Goal: Check status: Check status

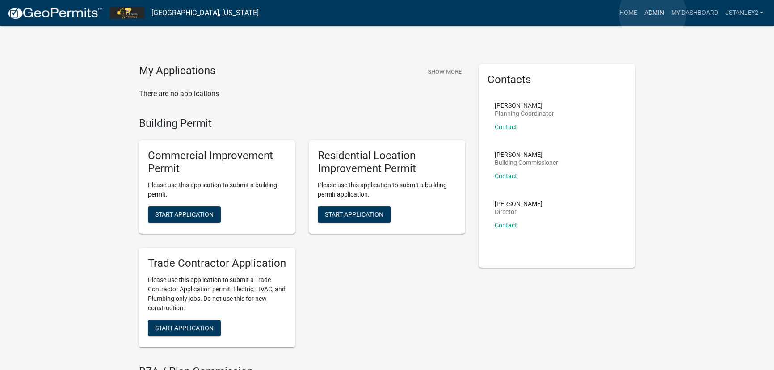
click at [653, 14] on link "Admin" at bounding box center [654, 12] width 27 height 17
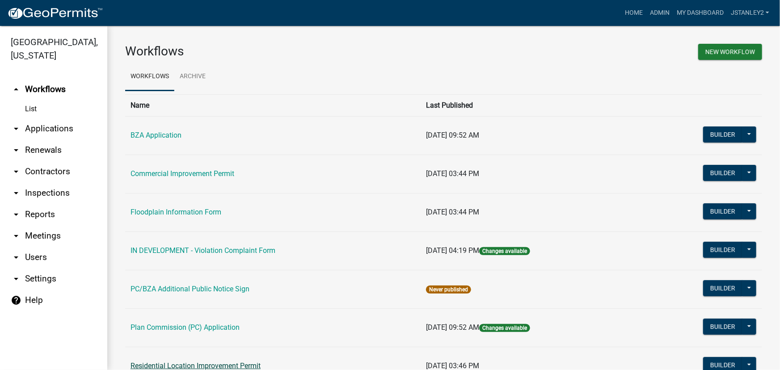
click at [211, 365] on link "Residential Location Improvement Permit" at bounding box center [196, 366] width 130 height 8
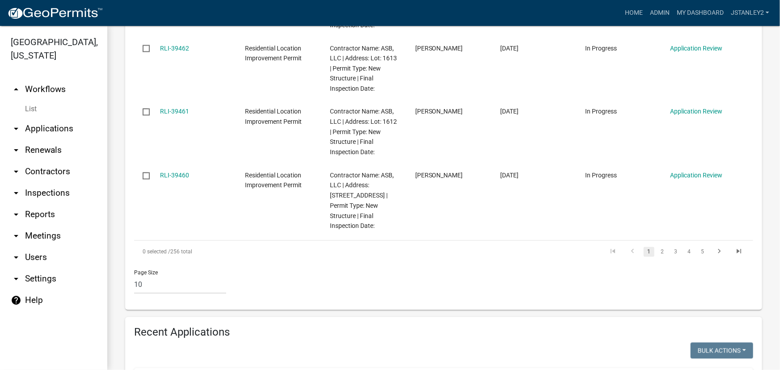
scroll to position [975, 0]
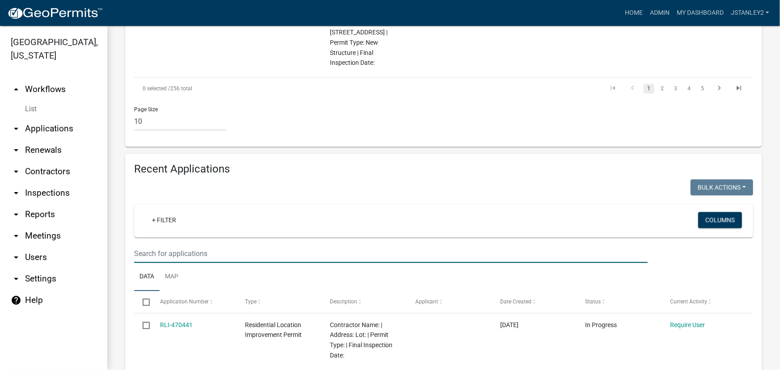
click at [148, 245] on input "text" at bounding box center [391, 254] width 514 height 18
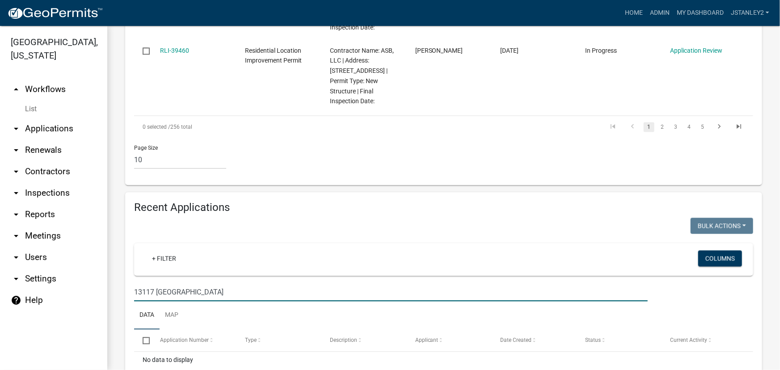
scroll to position [959, 0]
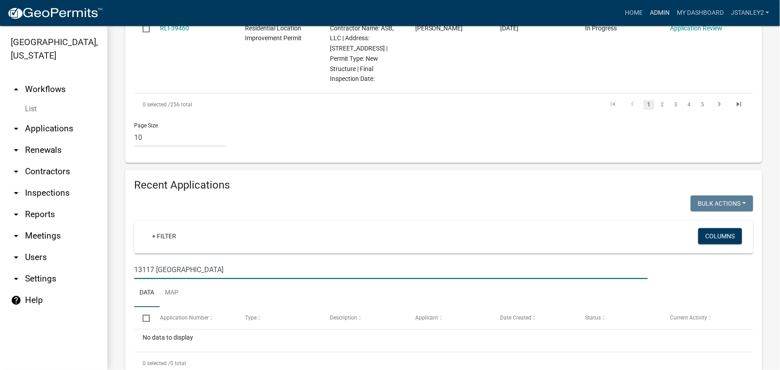
type input "13117 [GEOGRAPHIC_DATA]"
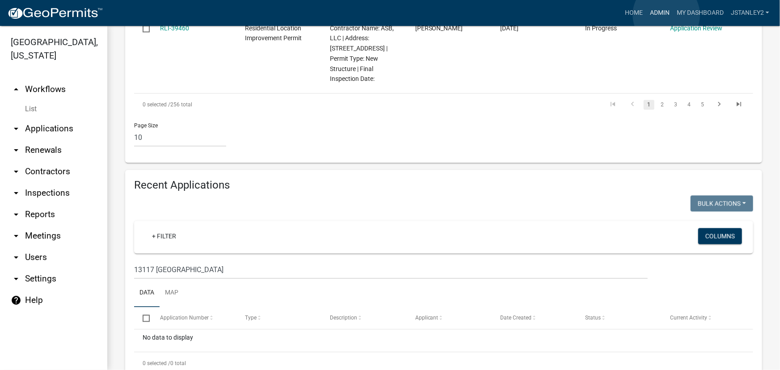
click at [666, 15] on link "Admin" at bounding box center [659, 12] width 27 height 17
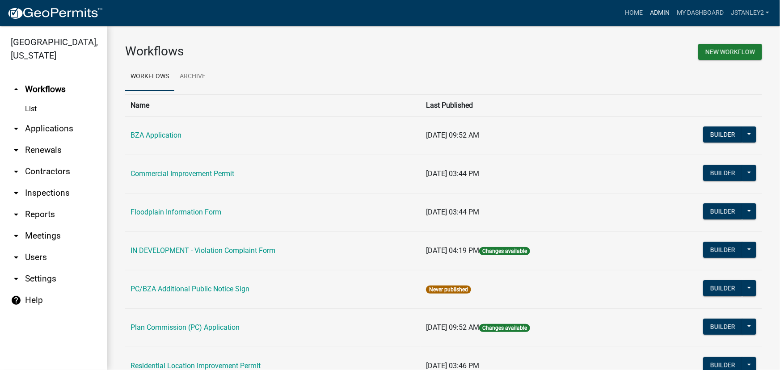
scroll to position [78, 0]
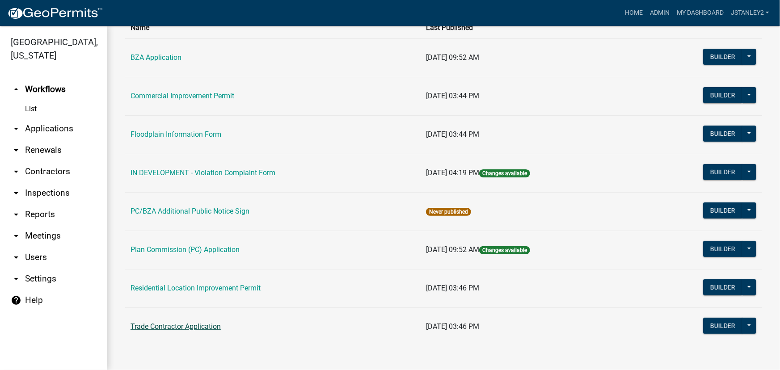
click at [185, 326] on link "Trade Contractor Application" at bounding box center [176, 326] width 90 height 8
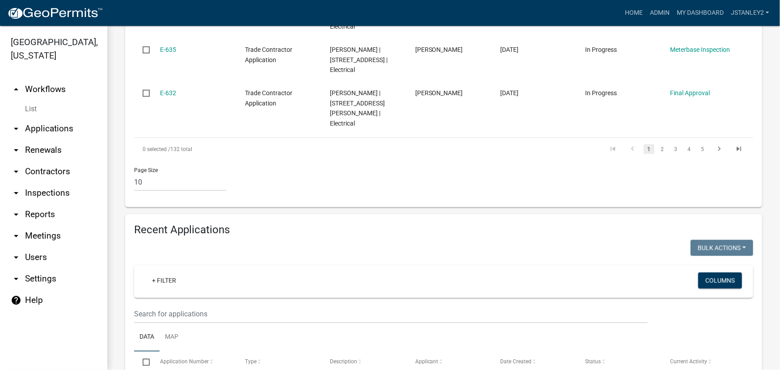
scroll to position [691, 0]
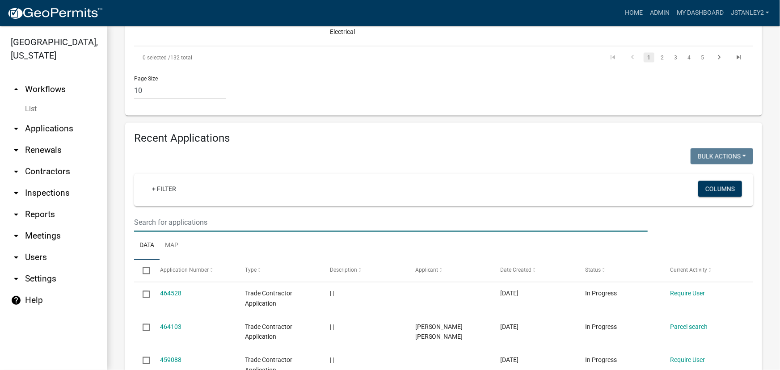
click at [139, 214] on input "text" at bounding box center [391, 223] width 514 height 18
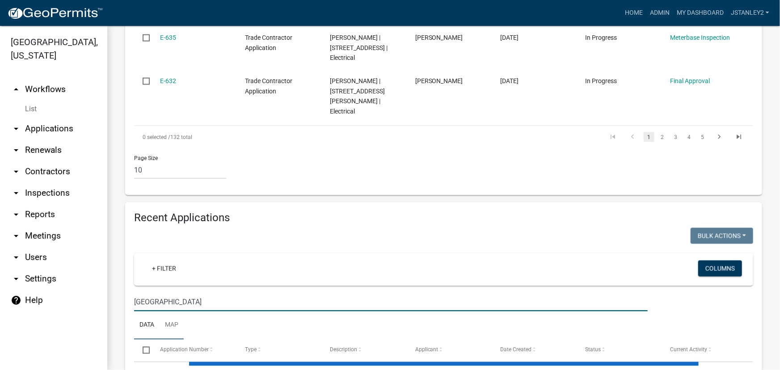
scroll to position [633, 0]
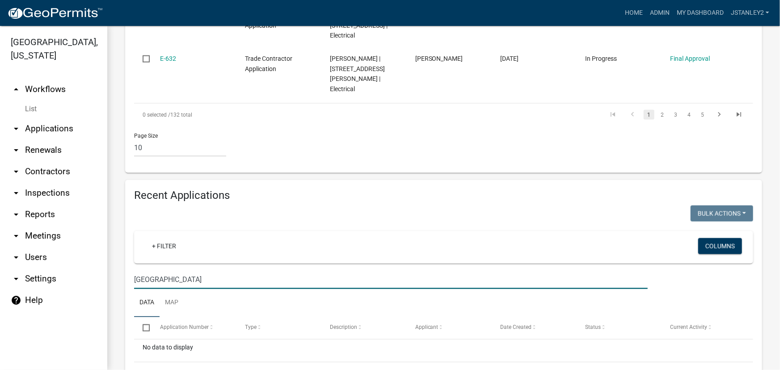
click at [176, 271] on input "[GEOGRAPHIC_DATA]" at bounding box center [391, 280] width 514 height 18
type input "13117 [GEOGRAPHIC_DATA]"
